Goal: Check status: Check status

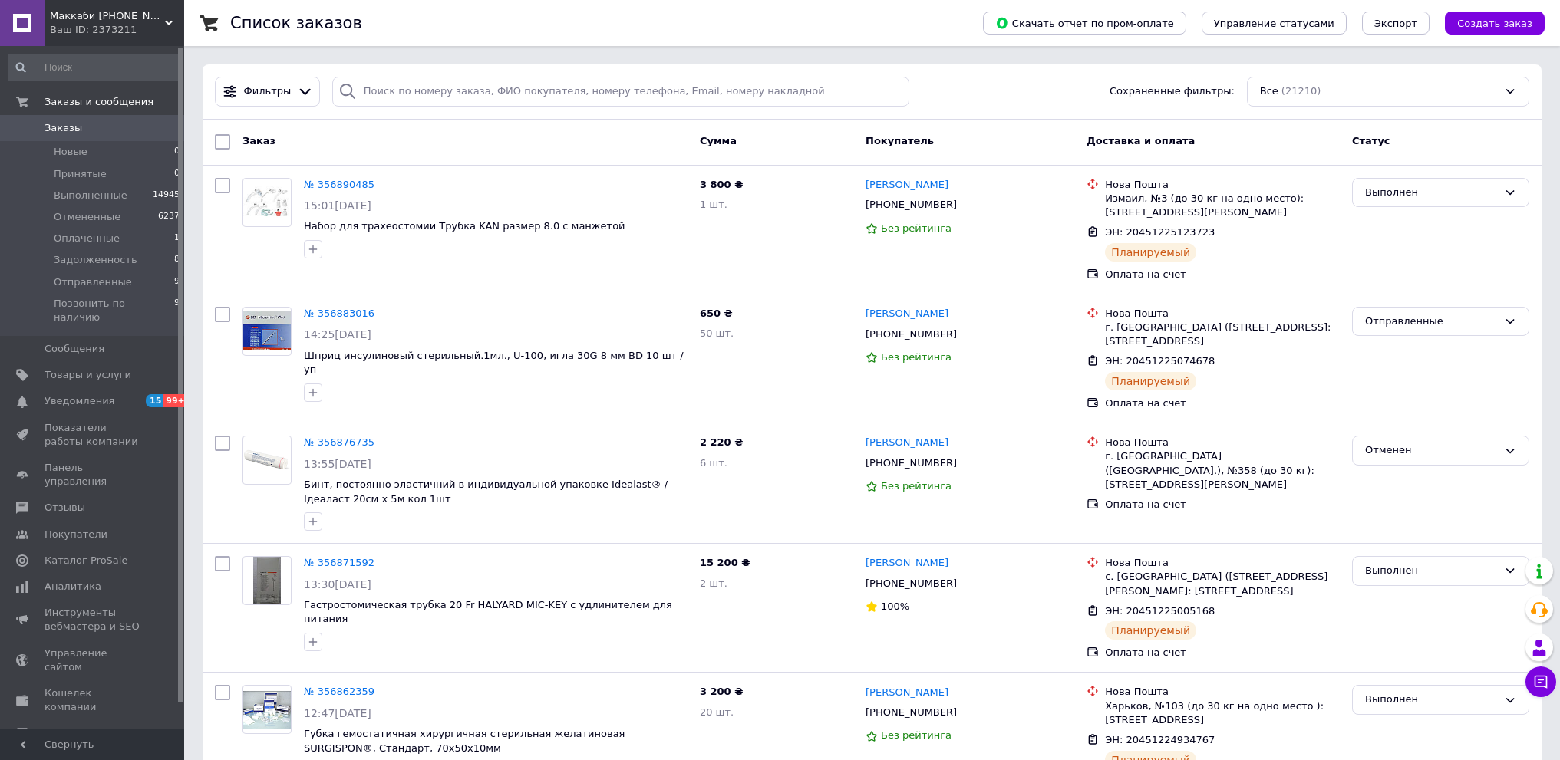
click at [66, 128] on span "Заказы" at bounding box center [64, 128] width 38 height 14
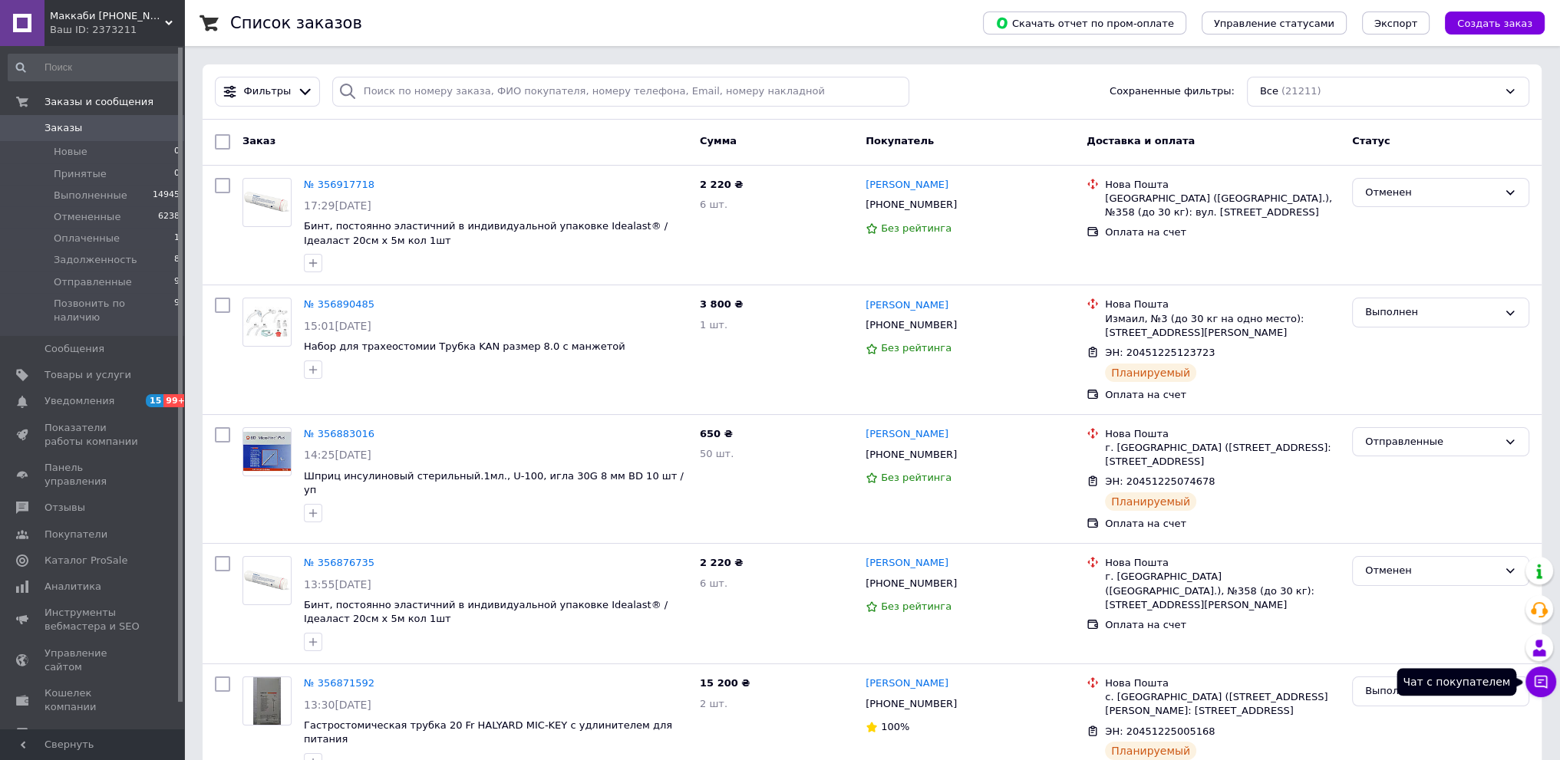
click at [1538, 684] on icon at bounding box center [1540, 682] width 15 height 15
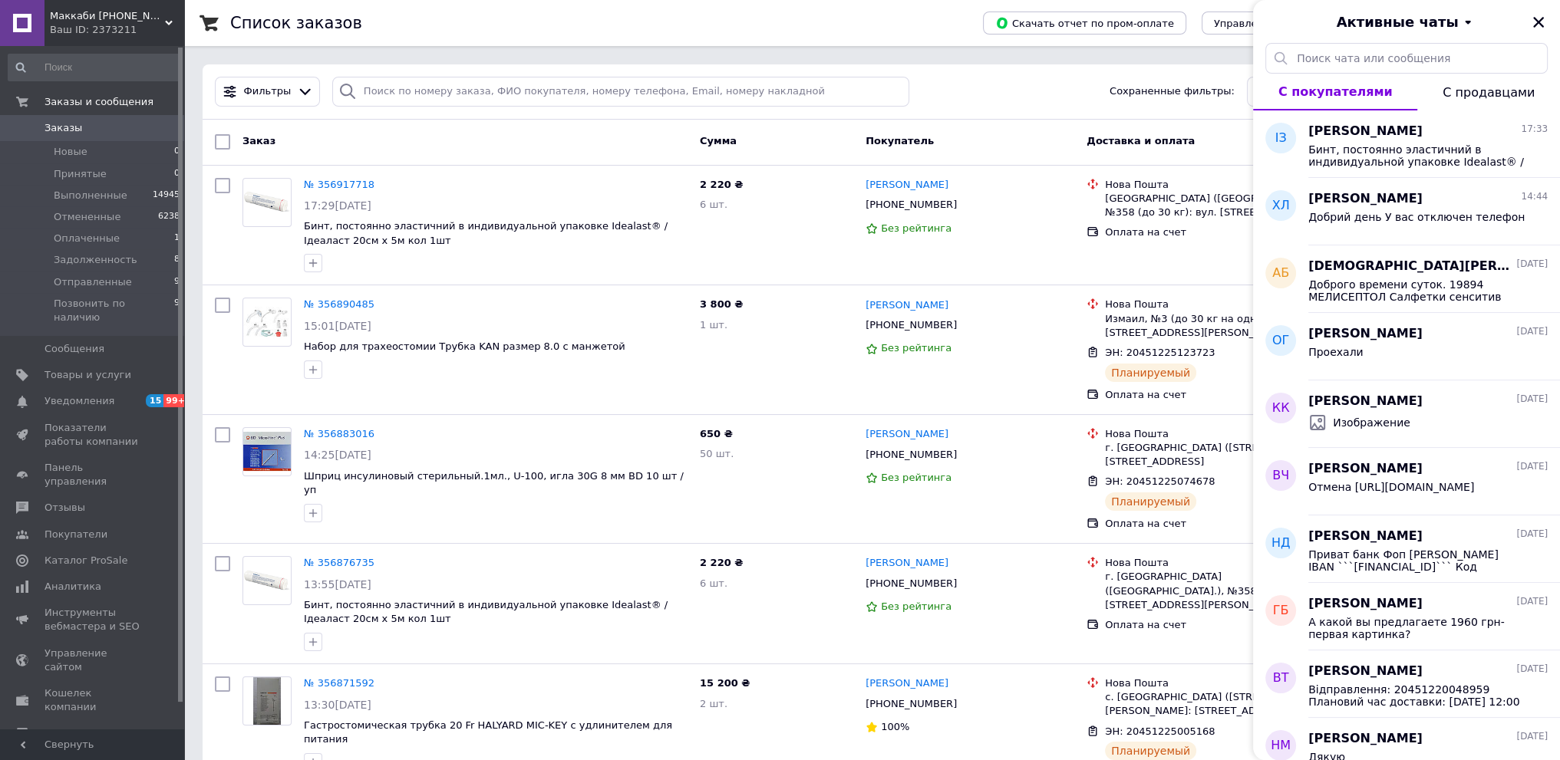
click at [1387, 104] on button "С покупателями" at bounding box center [1335, 92] width 164 height 37
click at [1385, 165] on span "Бинт, постоянно эластичний в индивидуальной упаковке Idealast® / Ідеаласт 20см …" at bounding box center [1417, 155] width 218 height 25
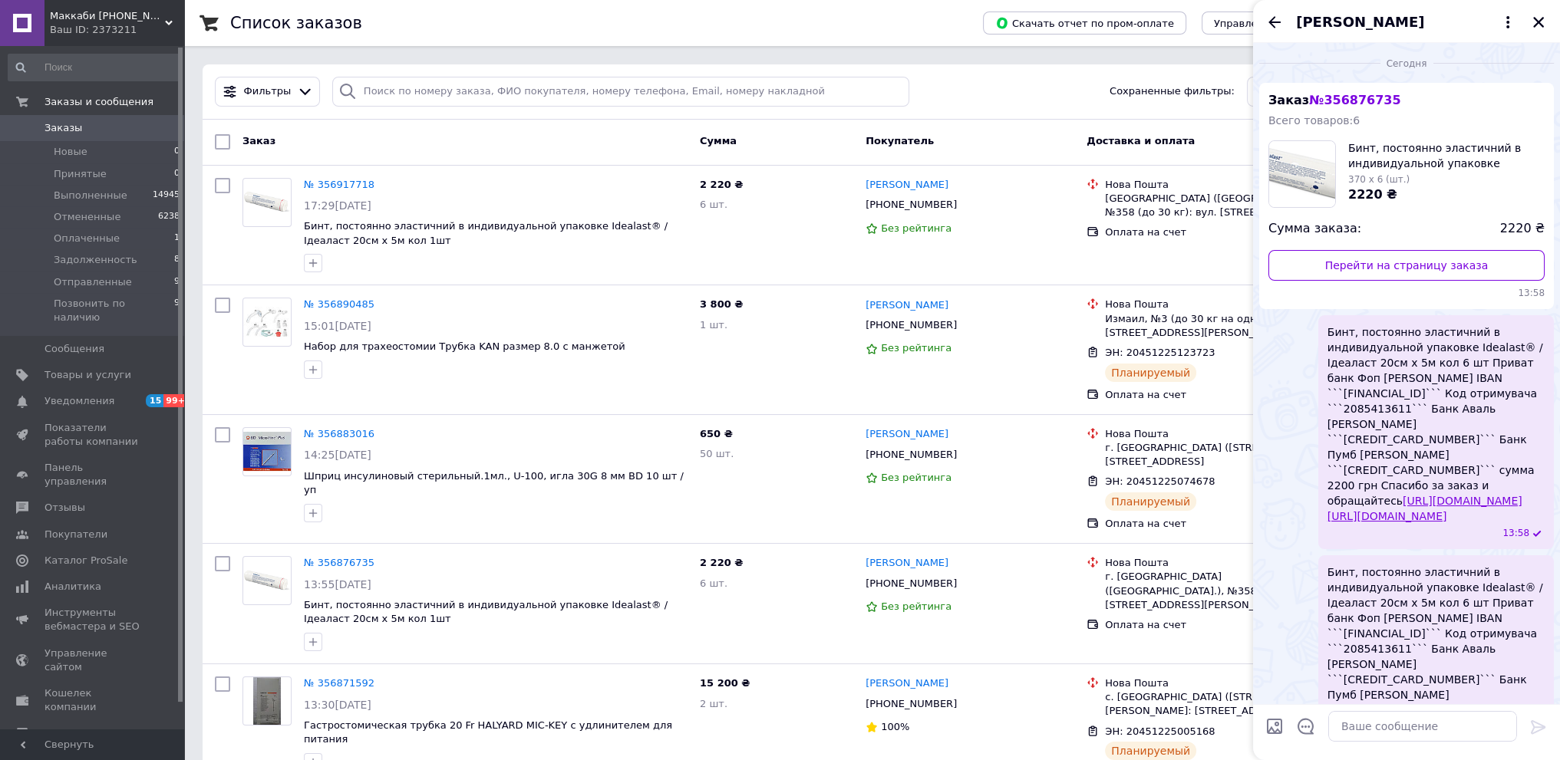
scroll to position [285, 0]
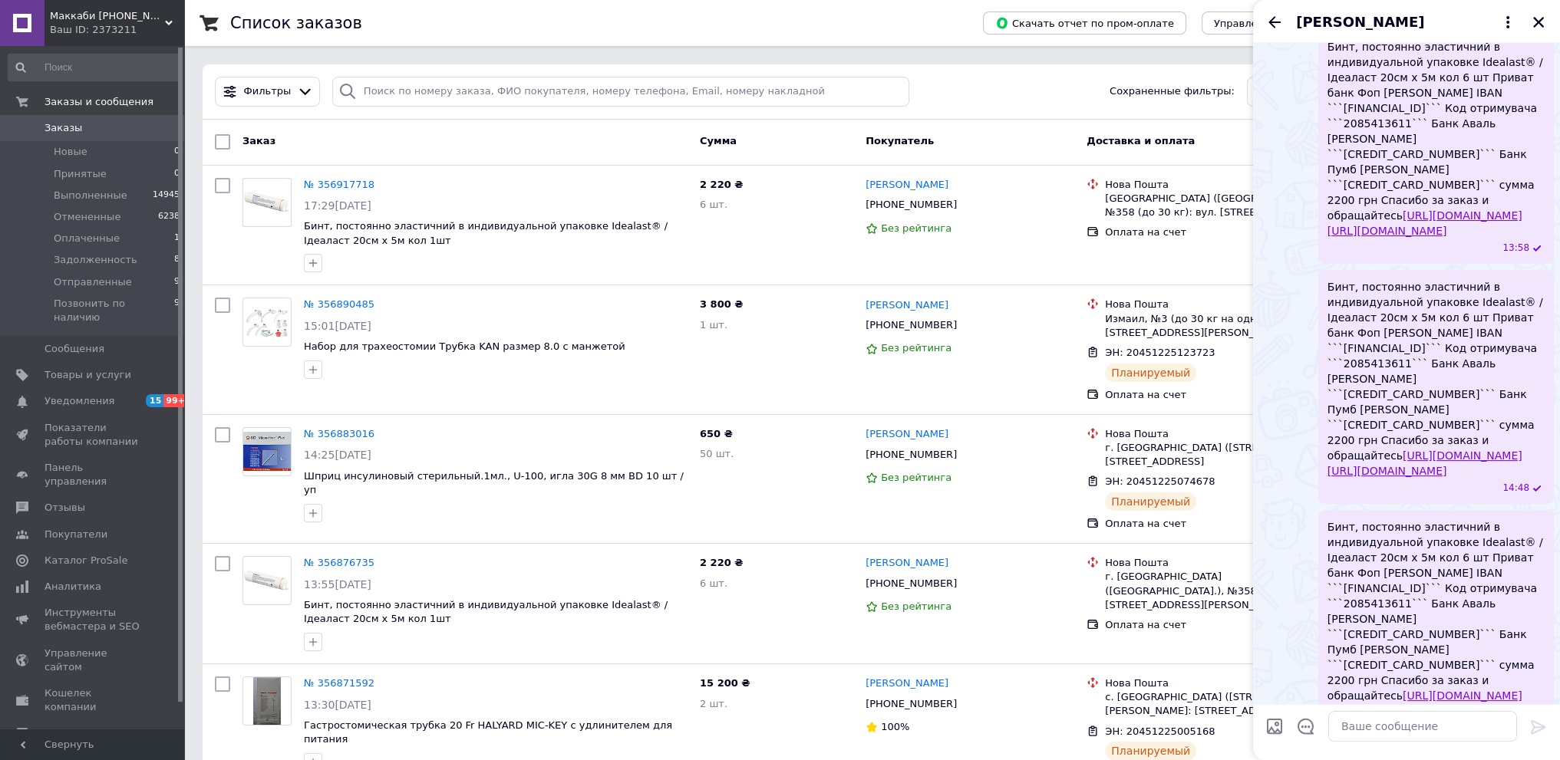
click at [1405, 564] on span "Бинт, постоянно эластичний в индивидуальной упаковке Idealast® / Ідеаласт 20см …" at bounding box center [1436, 619] width 217 height 200
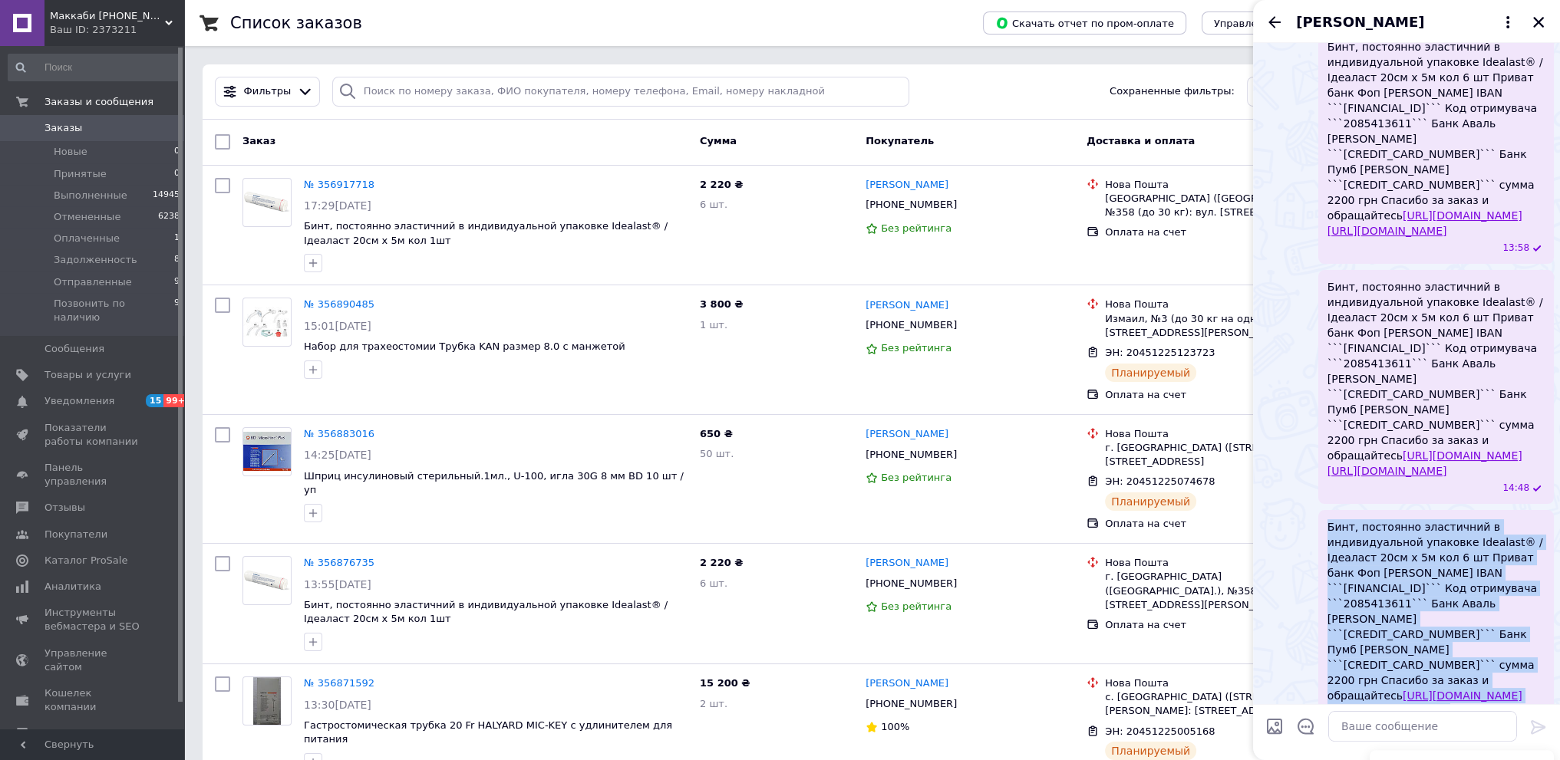
click at [1405, 564] on span "Бинт, постоянно эластичний в индивидуальной упаковке Idealast® / Ідеаласт 20см …" at bounding box center [1436, 619] width 217 height 200
copy span "Бинт, постоянно эластичний в индивидуальной упаковке Idealast® / Ідеаласт 20см …"
click at [1539, 19] on icon "Закрыть" at bounding box center [1539, 22] width 14 height 14
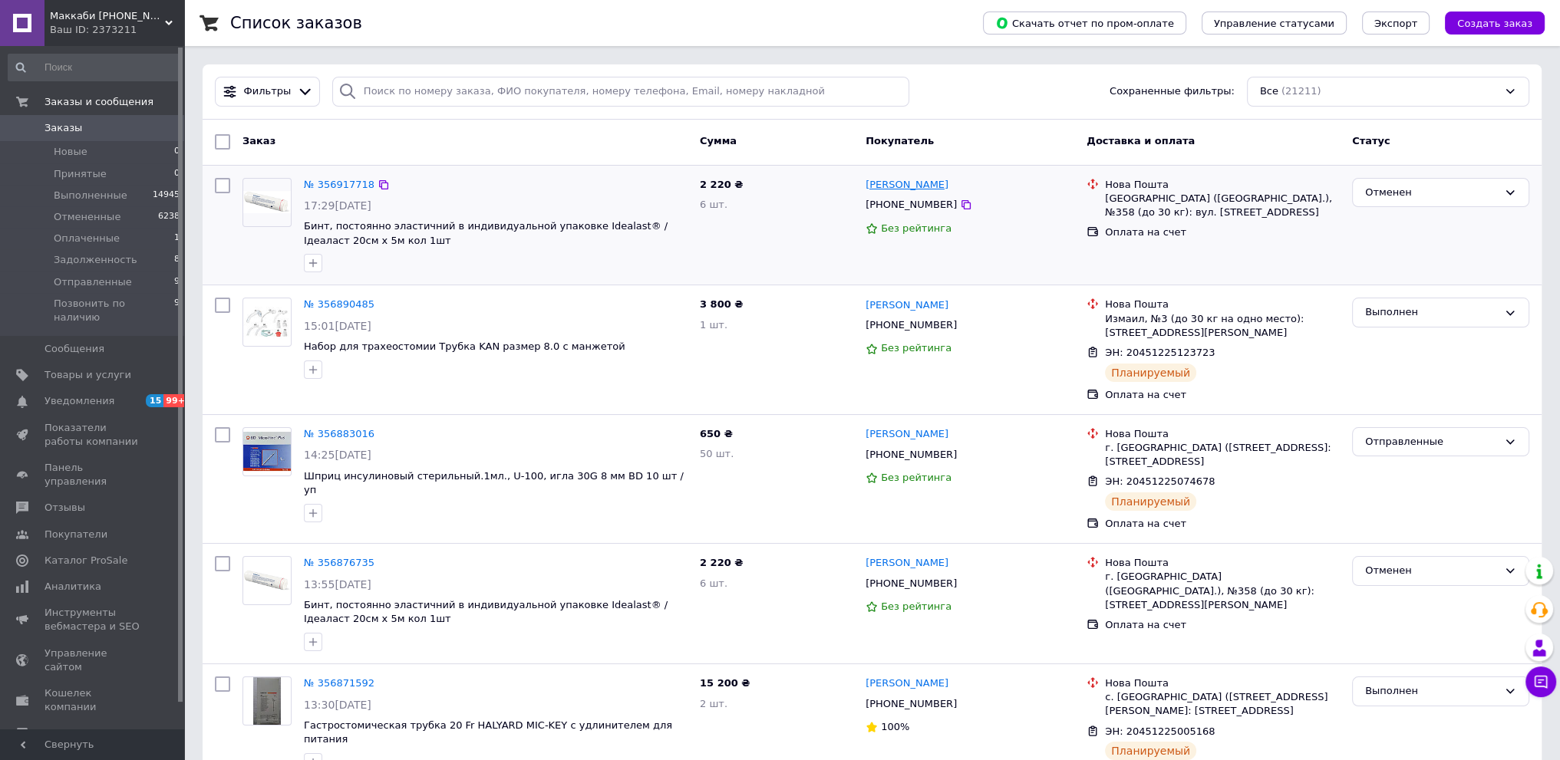
click at [936, 190] on link "[PERSON_NAME]" at bounding box center [907, 185] width 83 height 15
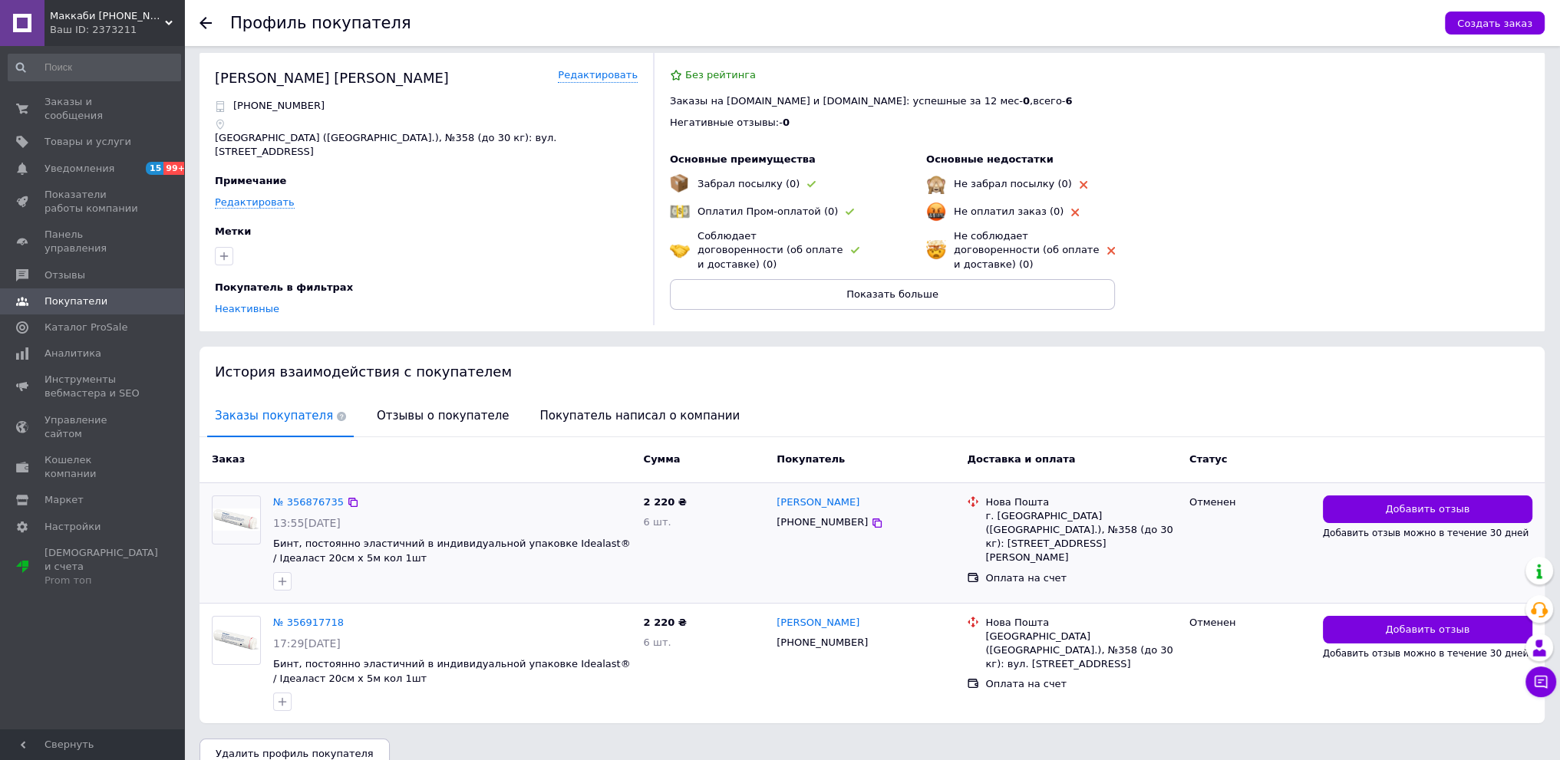
scroll to position [11, 0]
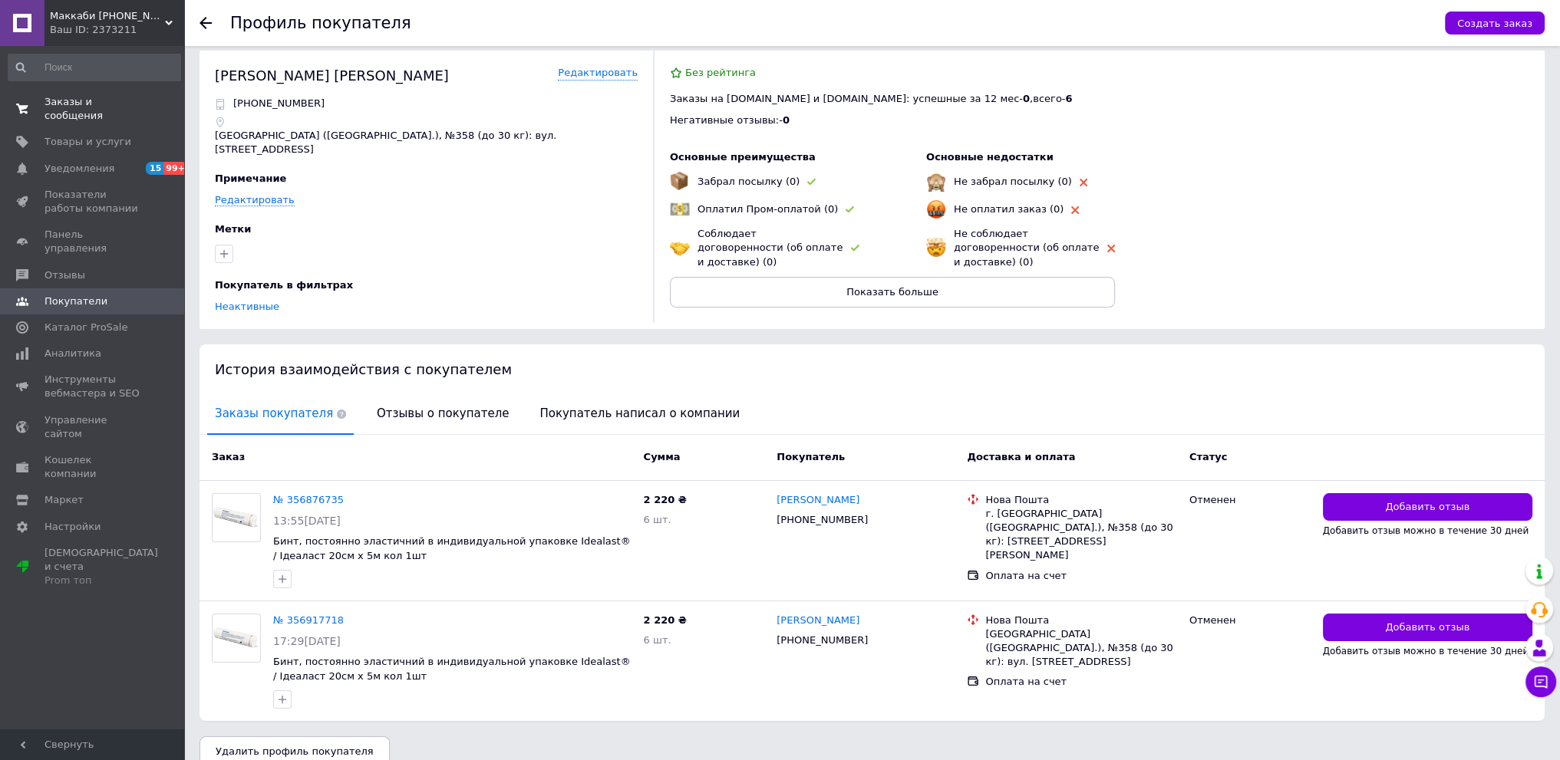
click at [104, 104] on span "Заказы и сообщения" at bounding box center [93, 109] width 97 height 28
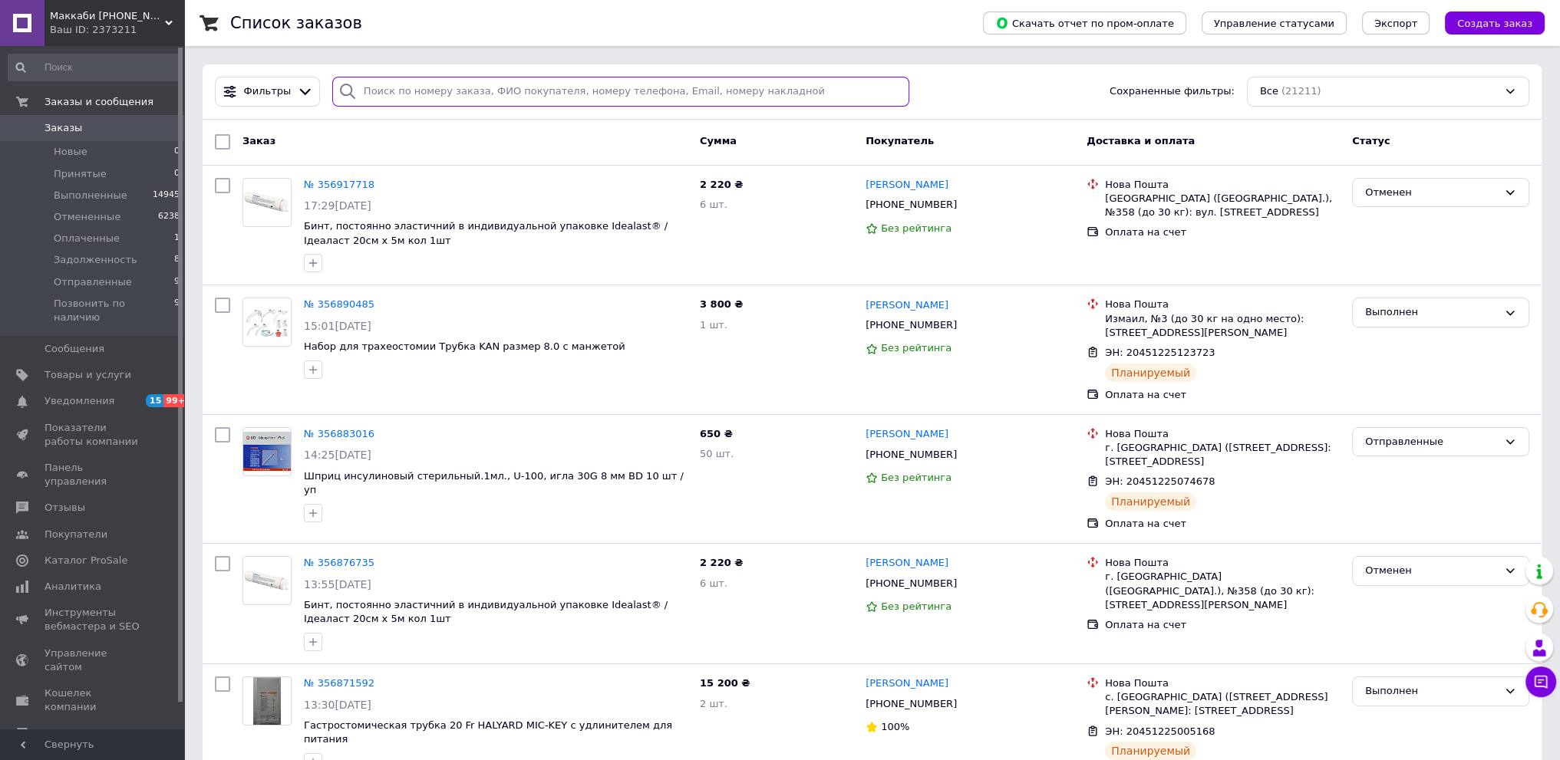
paste input "20451225005168"
click at [462, 82] on input "search" at bounding box center [620, 92] width 577 height 30
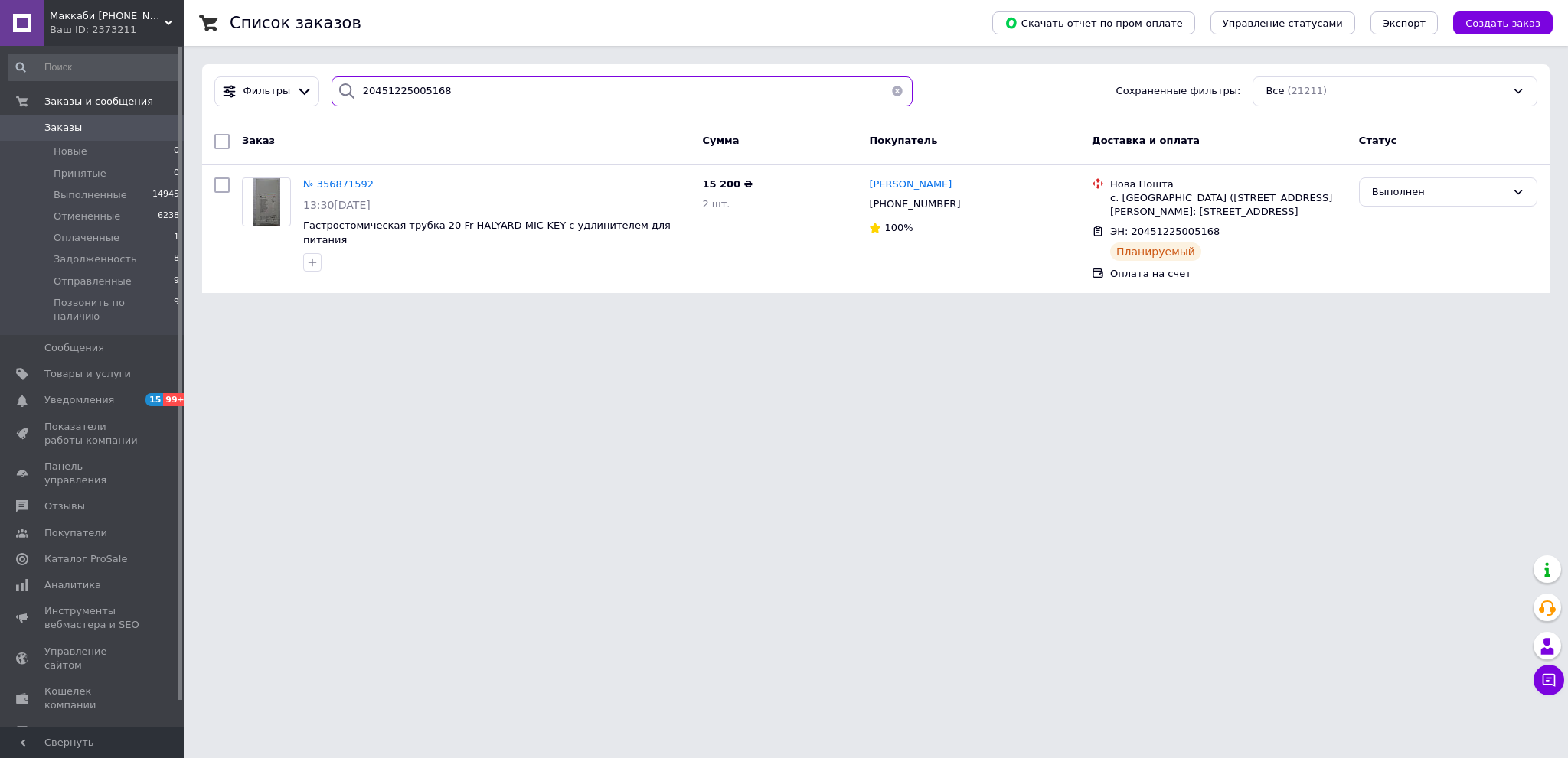
type input "20451225005168"
drag, startPoint x: 51, startPoint y: 125, endPoint x: 49, endPoint y: 117, distance: 8.2
click at [51, 124] on span "Заказы" at bounding box center [64, 128] width 38 height 14
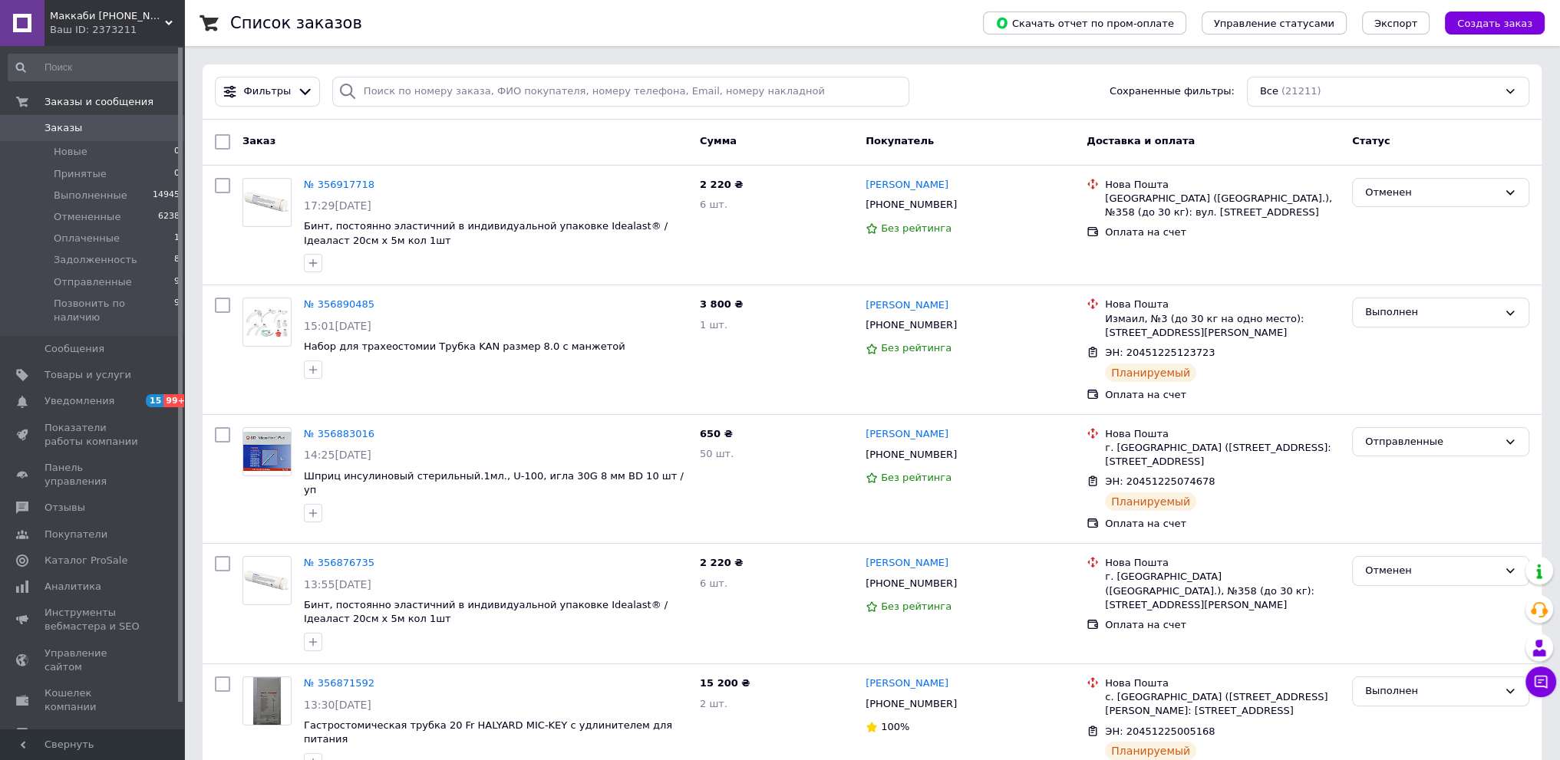
click at [105, 117] on link "Заказы 0" at bounding box center [94, 128] width 189 height 26
click at [106, 284] on span "Отправленные" at bounding box center [93, 282] width 78 height 14
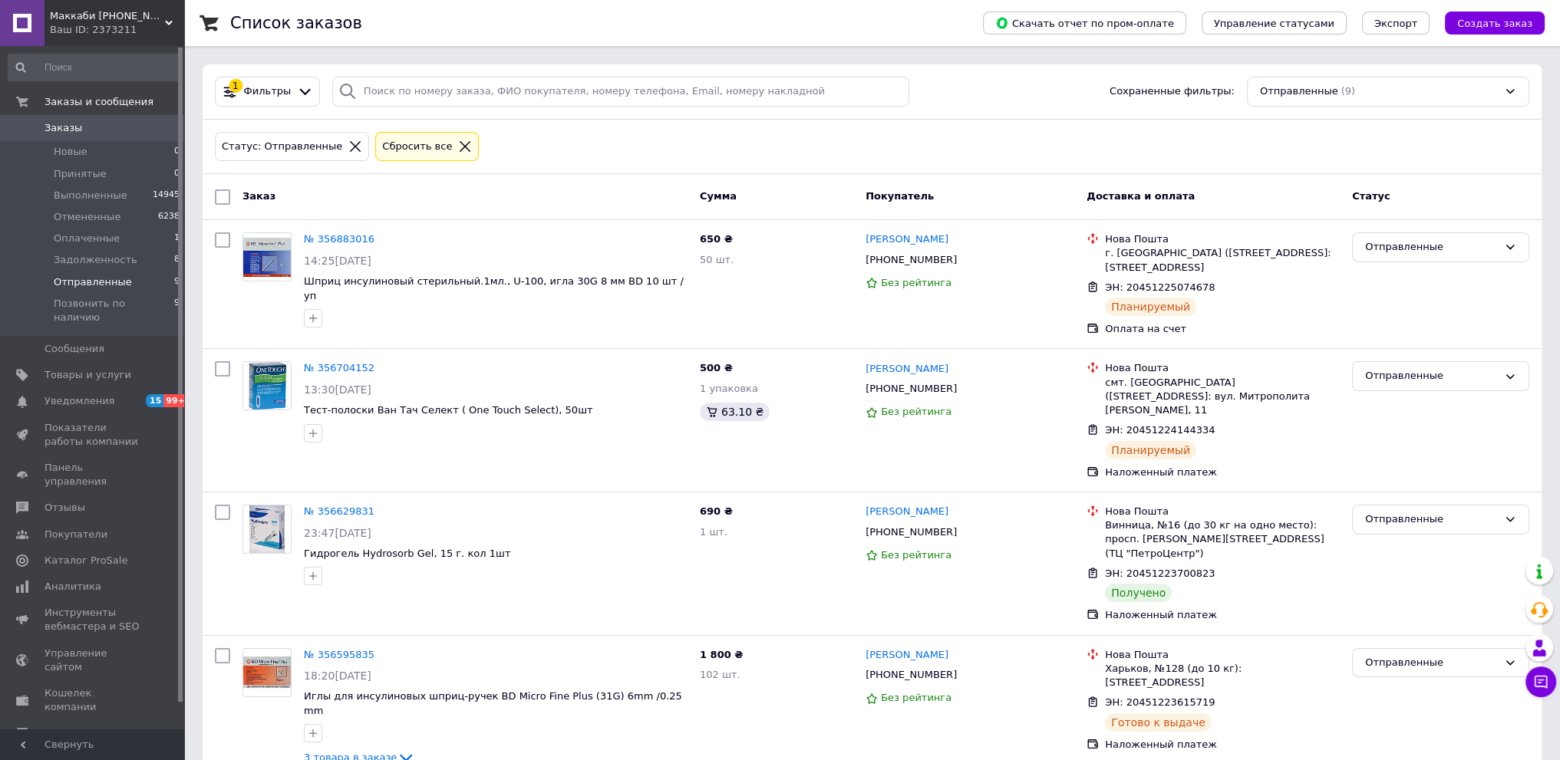
drag, startPoint x: 71, startPoint y: 129, endPoint x: 92, endPoint y: 2, distance: 128.4
click at [71, 127] on span "Заказы" at bounding box center [64, 128] width 38 height 14
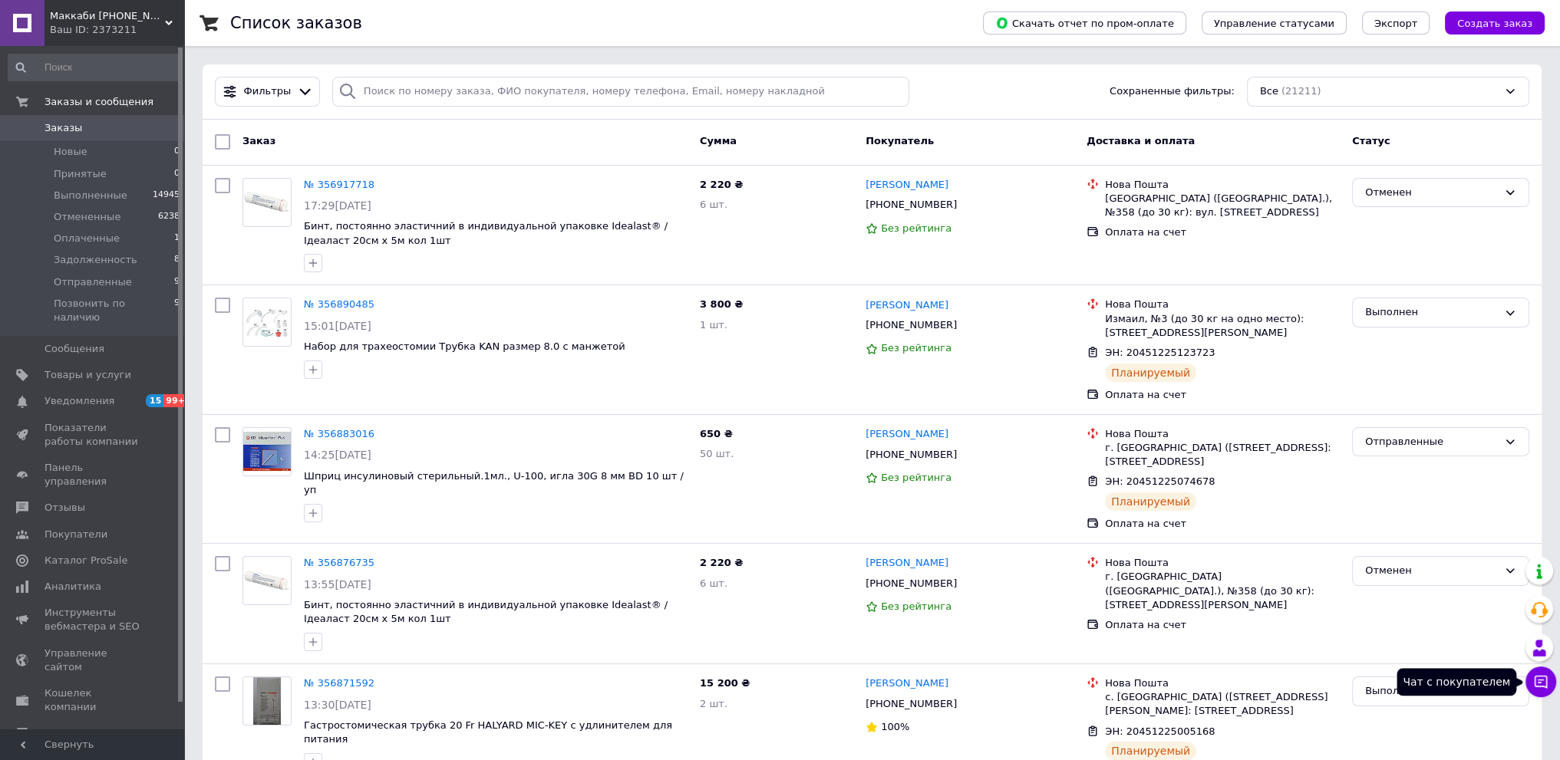
click at [1545, 684] on icon at bounding box center [1540, 682] width 15 height 15
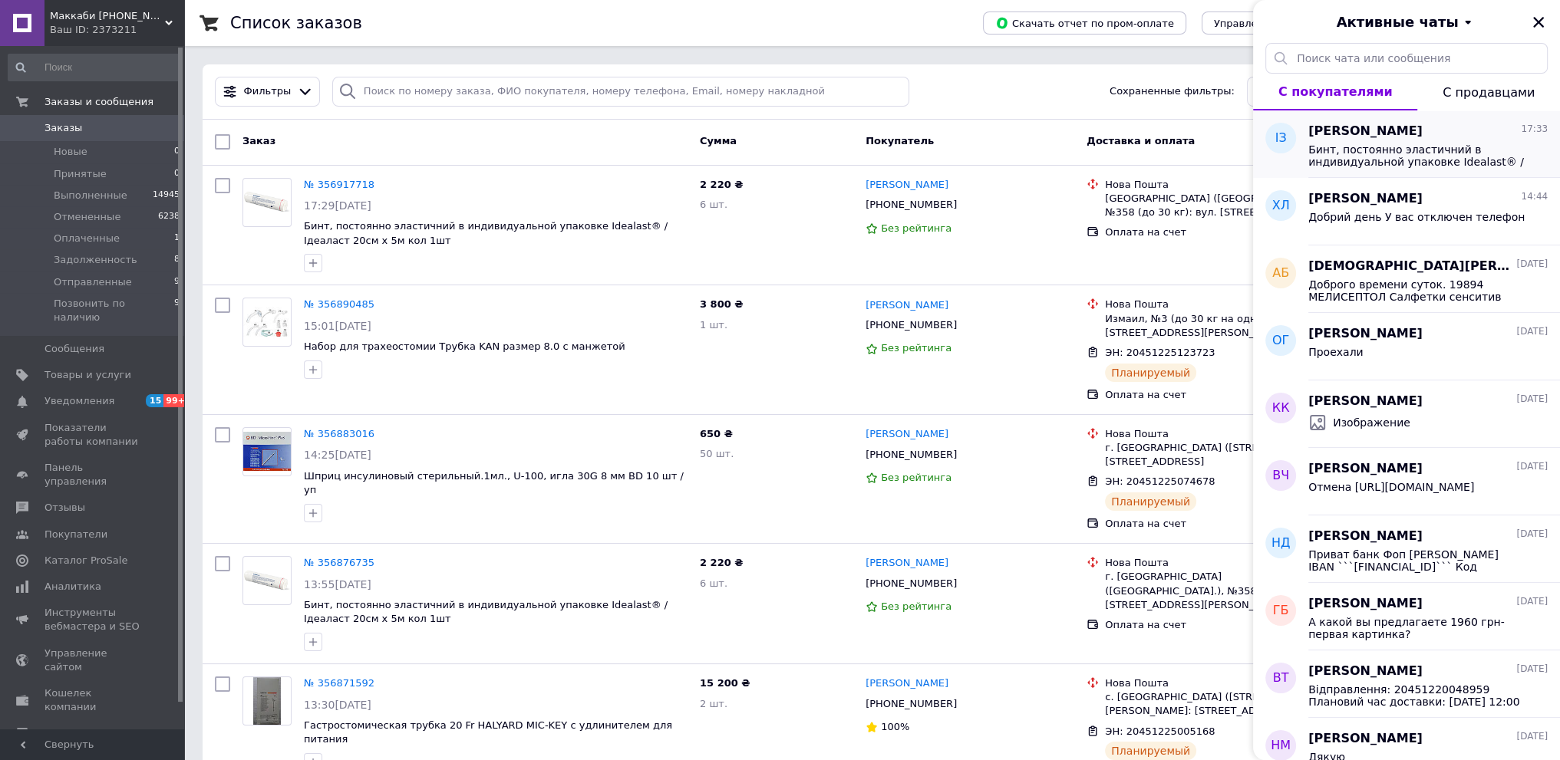
click at [1394, 138] on span "[PERSON_NAME]" at bounding box center [1365, 132] width 114 height 18
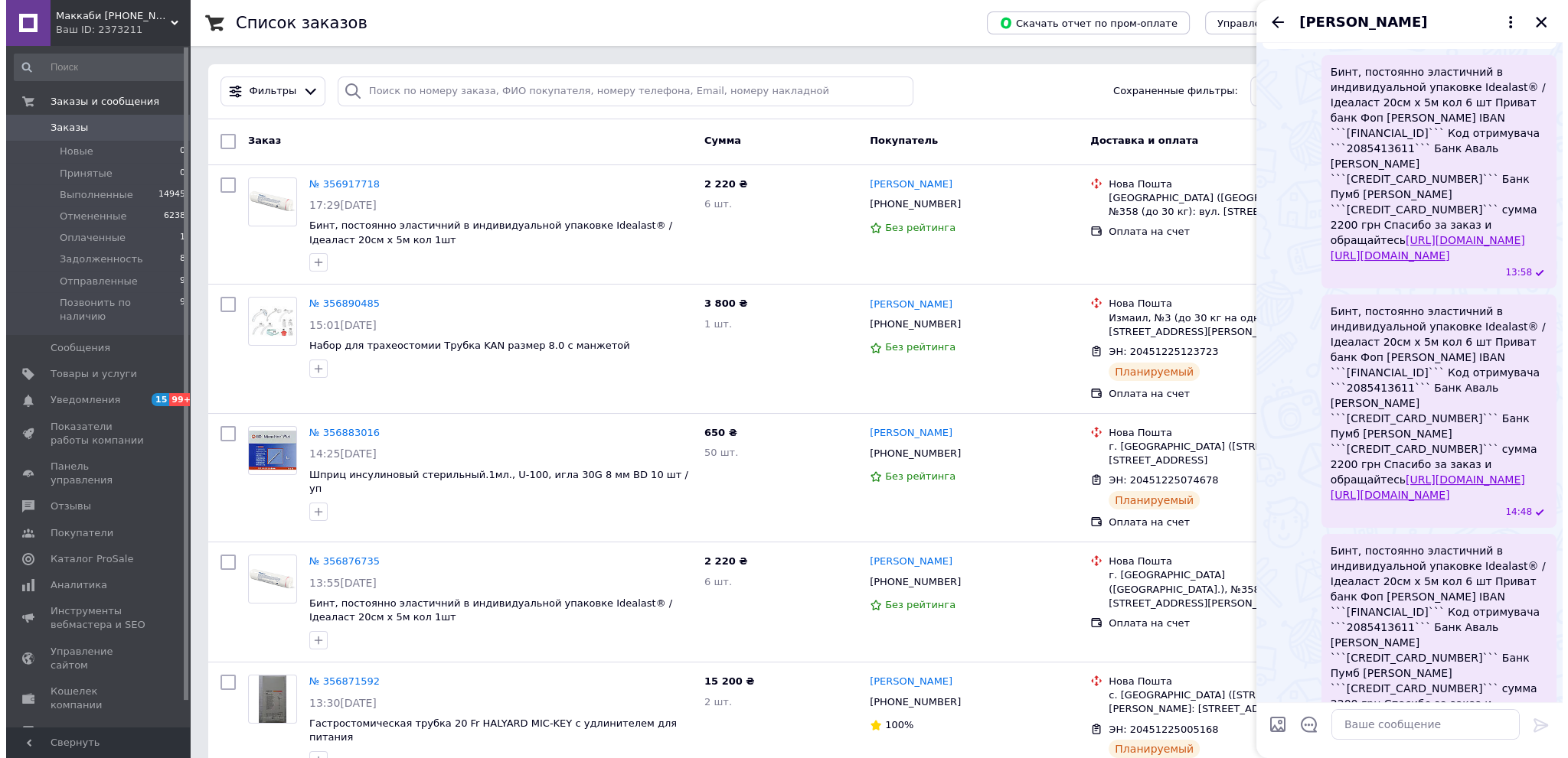
scroll to position [284, 0]
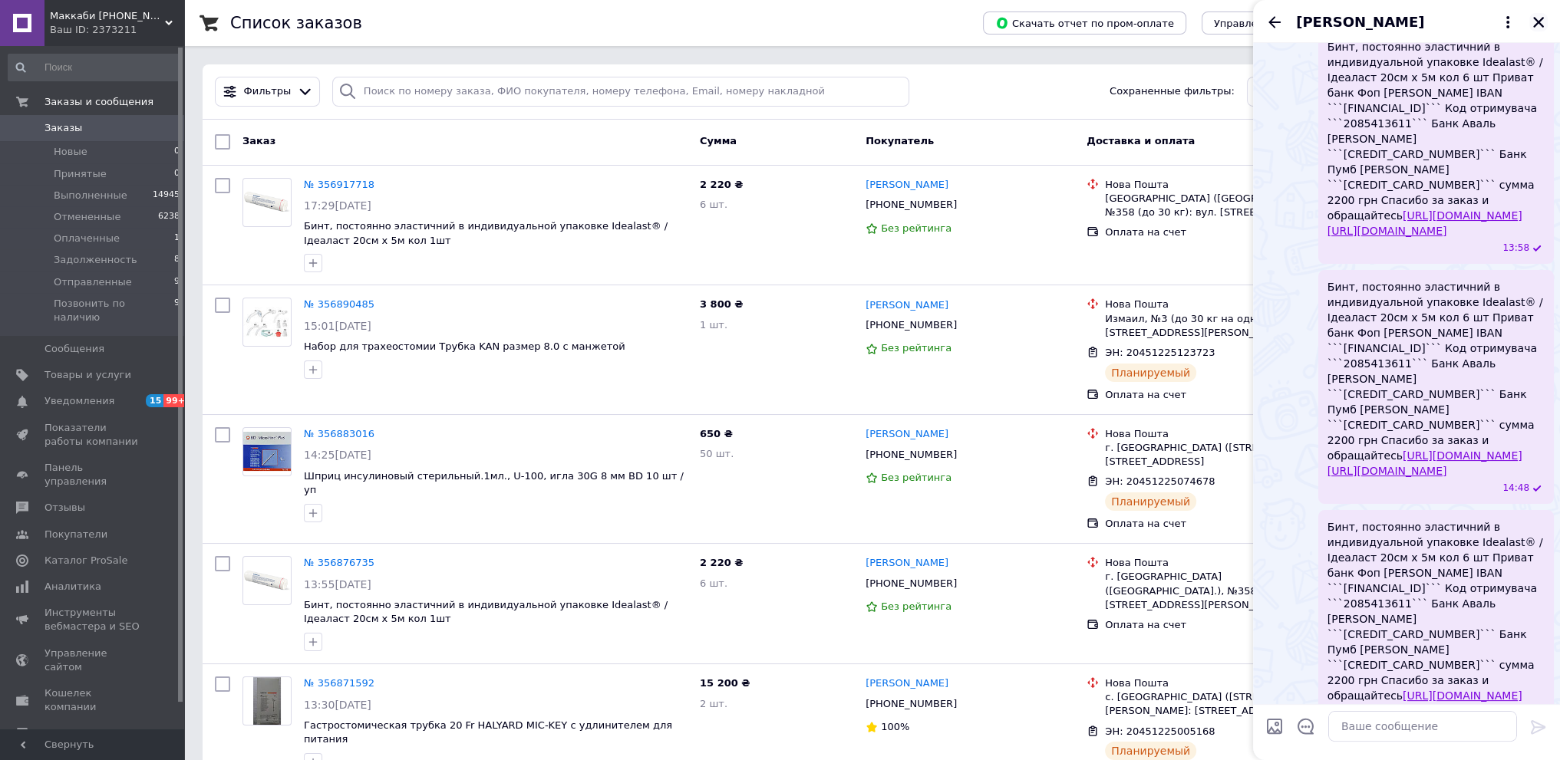
click at [1538, 22] on icon "Закрыть" at bounding box center [1538, 22] width 11 height 11
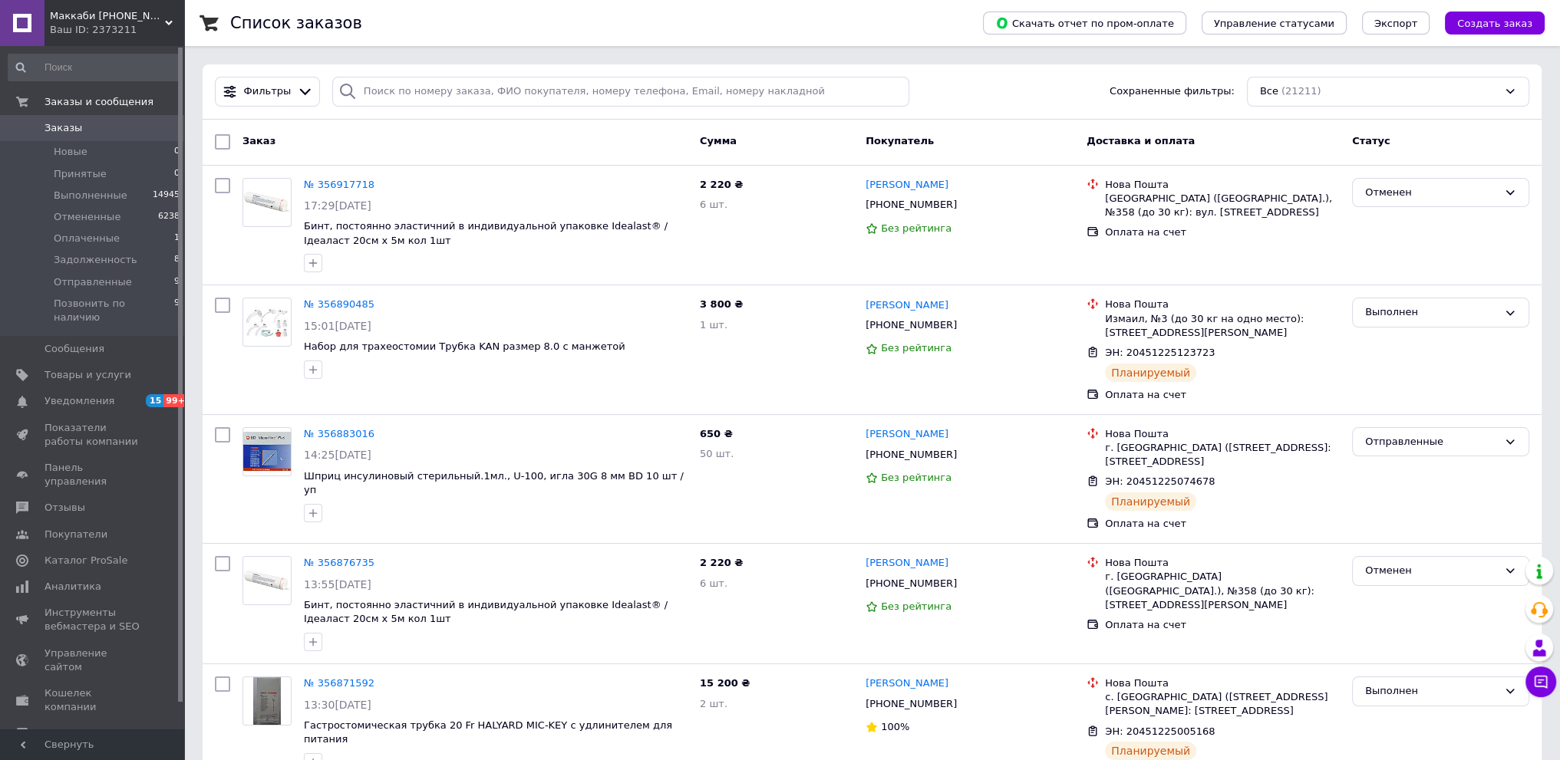
click at [85, 120] on link "Заказы 0" at bounding box center [94, 128] width 189 height 26
